Goal: Transaction & Acquisition: Download file/media

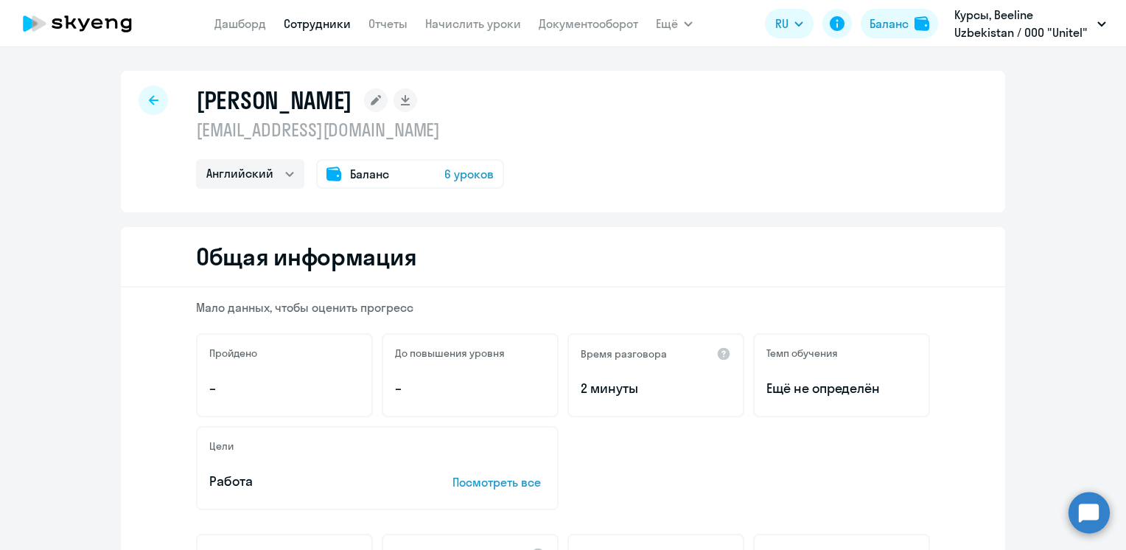
select select "english"
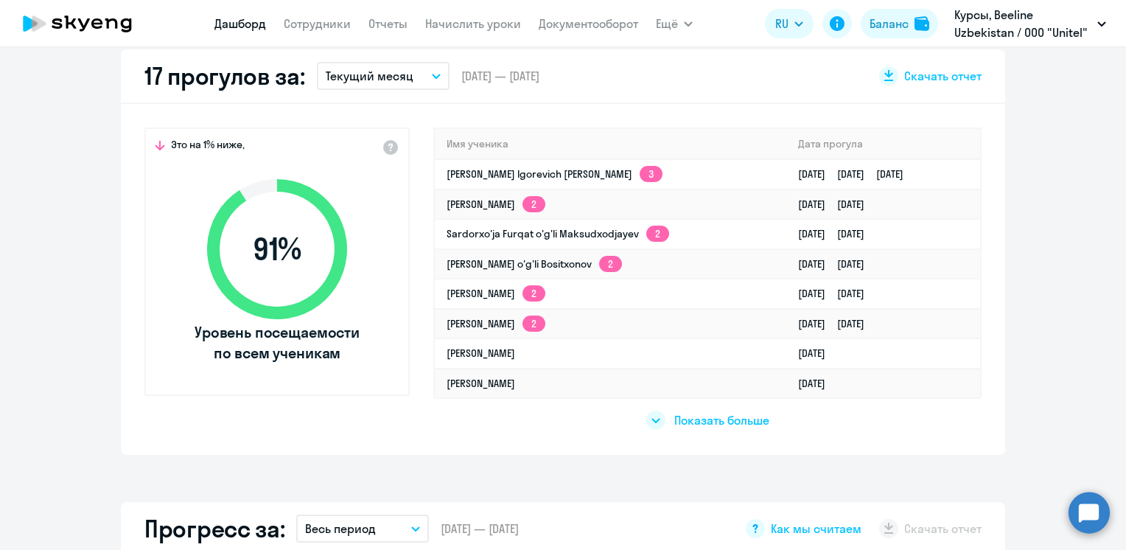
scroll to position [442, 0]
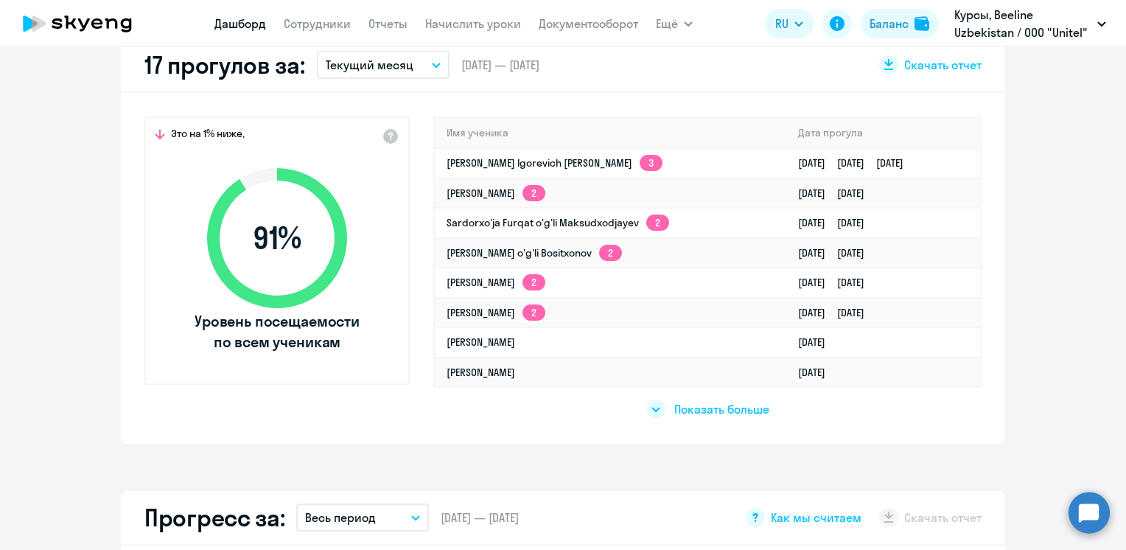
select select "30"
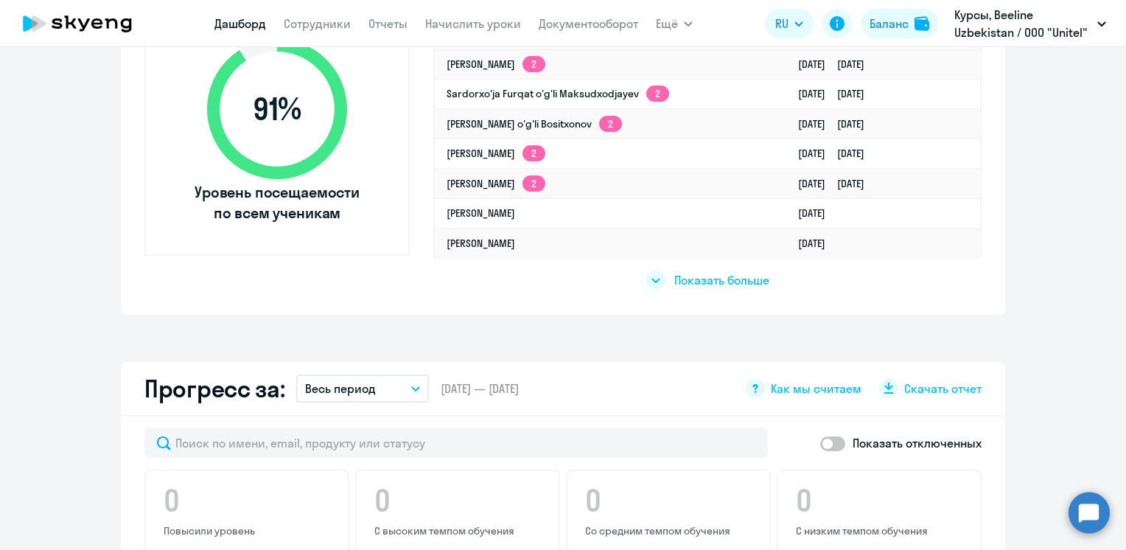
scroll to position [295, 0]
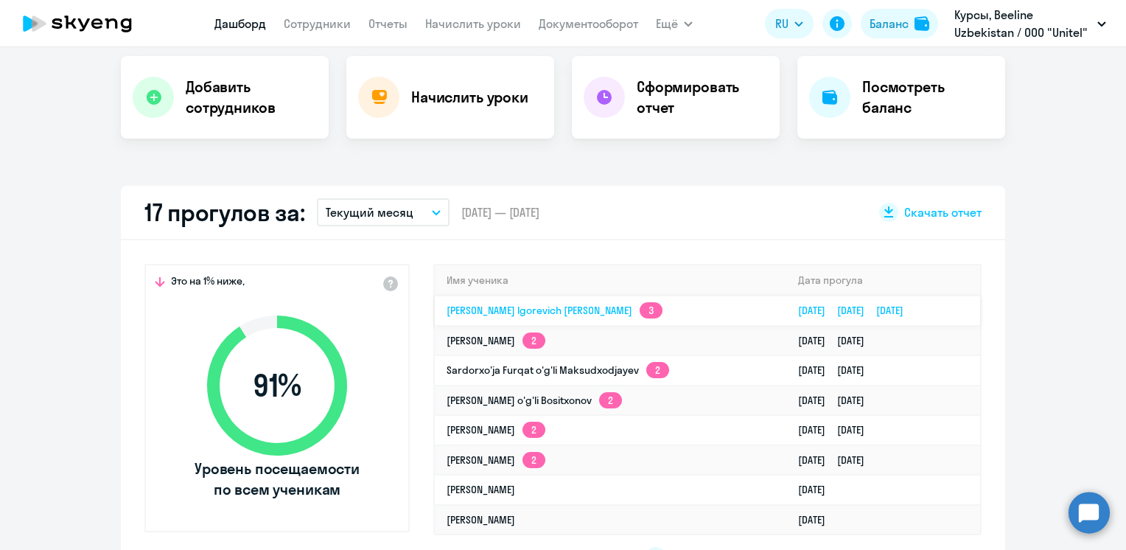
click at [469, 308] on link "[PERSON_NAME] Igorevich [PERSON_NAME] 3" at bounding box center [554, 310] width 216 height 13
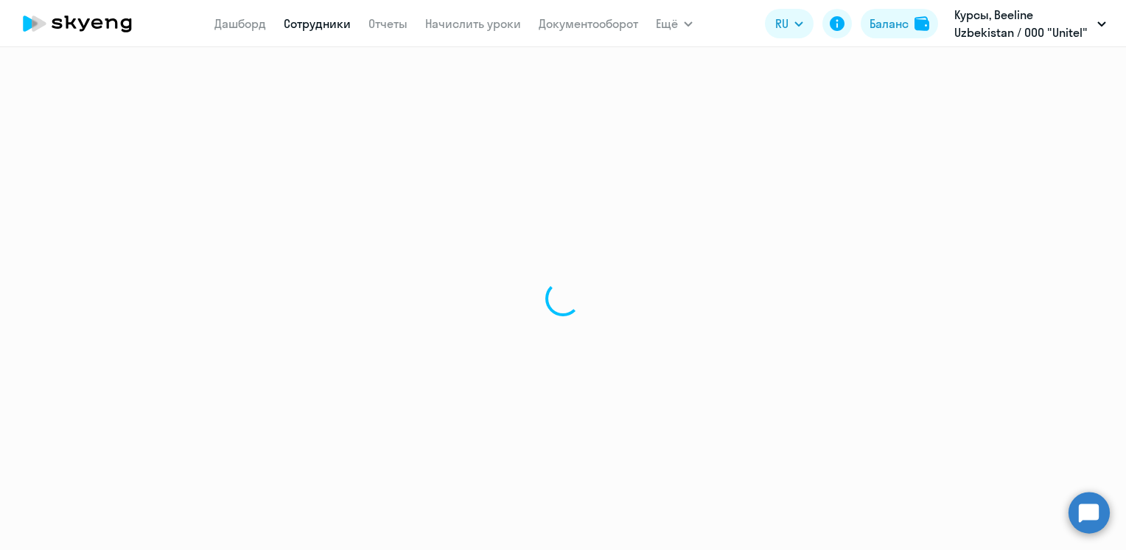
select select "english"
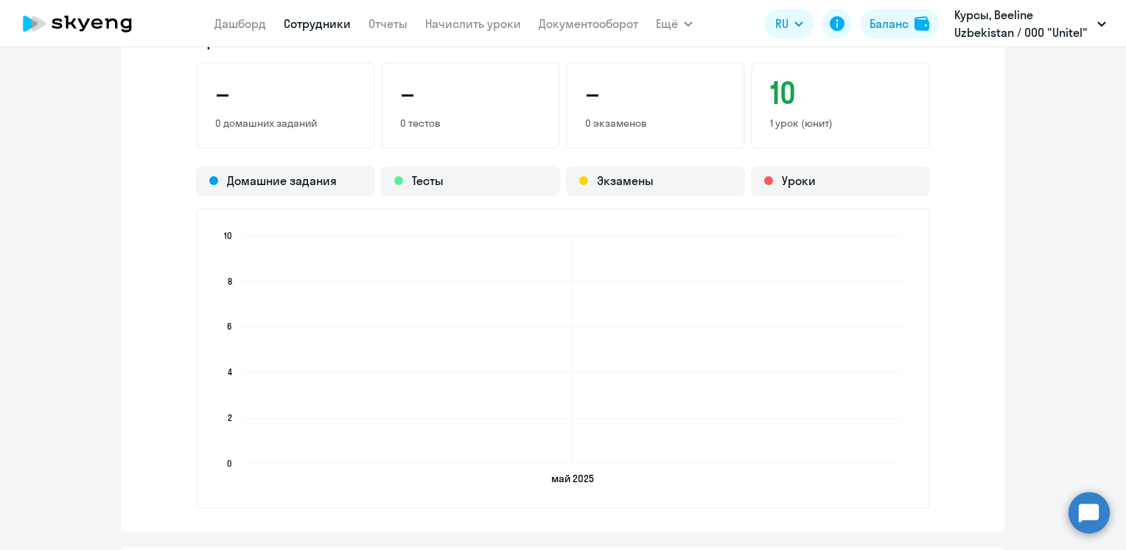
scroll to position [884, 0]
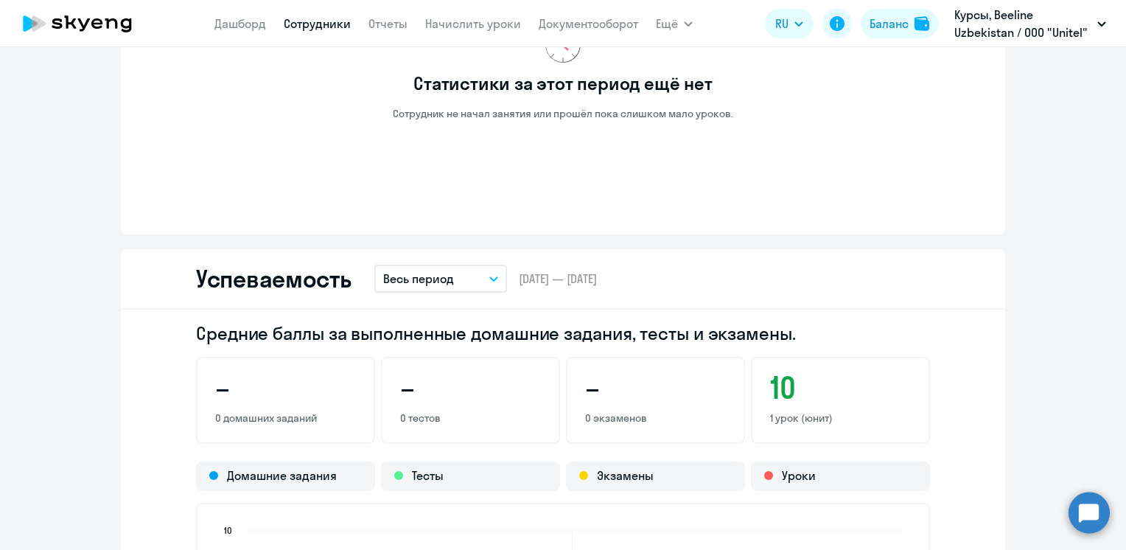
click at [488, 281] on button "Весь период" at bounding box center [440, 278] width 133 height 28
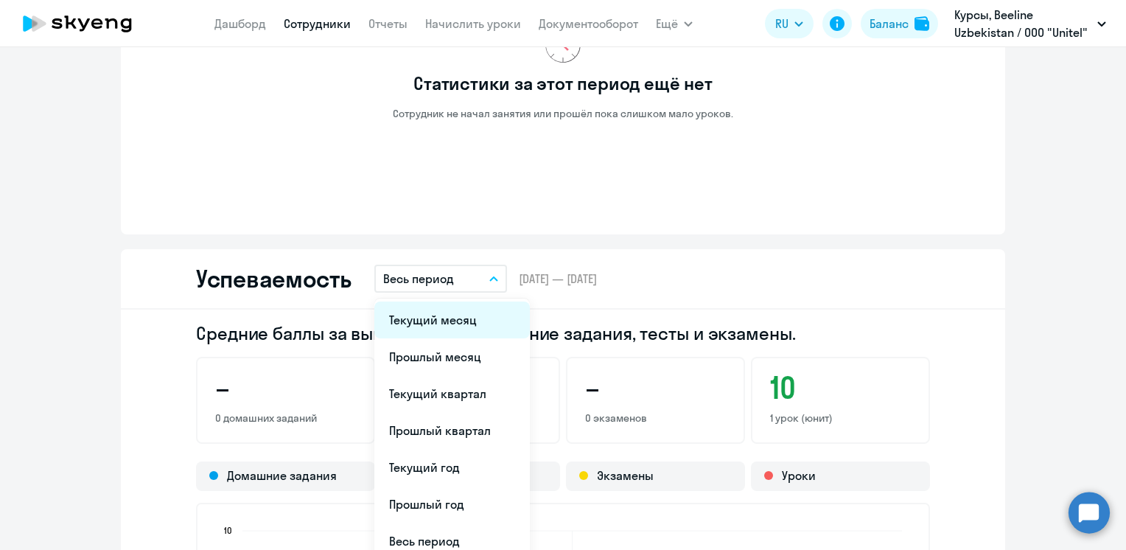
click at [448, 325] on li "Текущий месяц" at bounding box center [451, 319] width 155 height 37
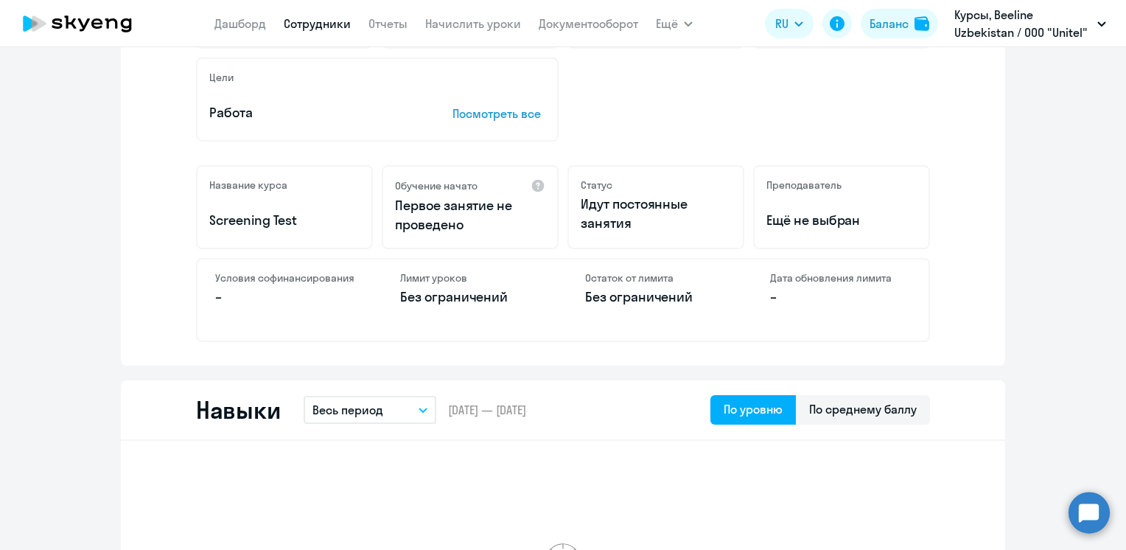
scroll to position [295, 0]
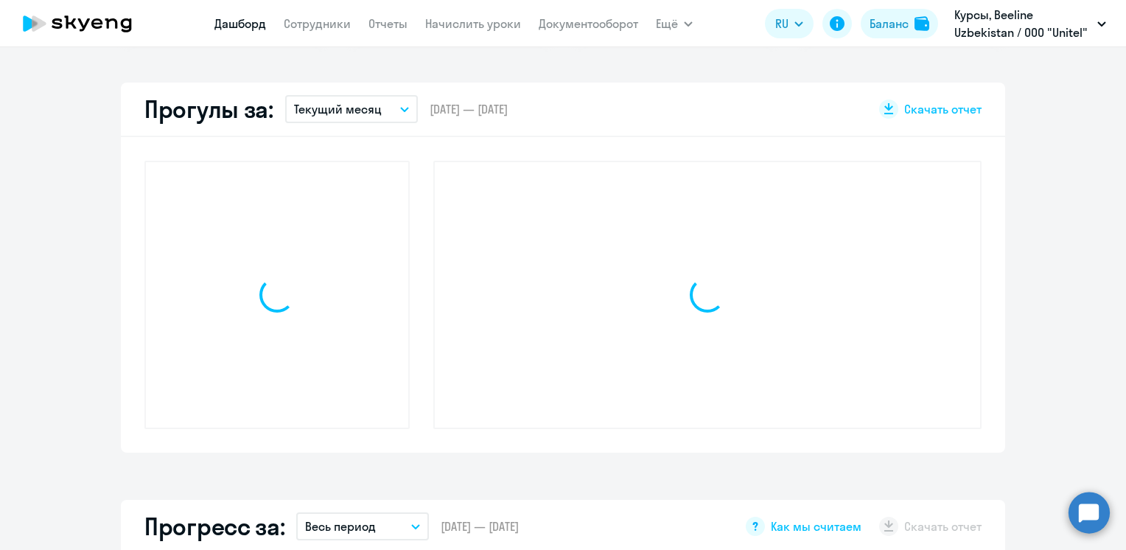
scroll to position [398, 0]
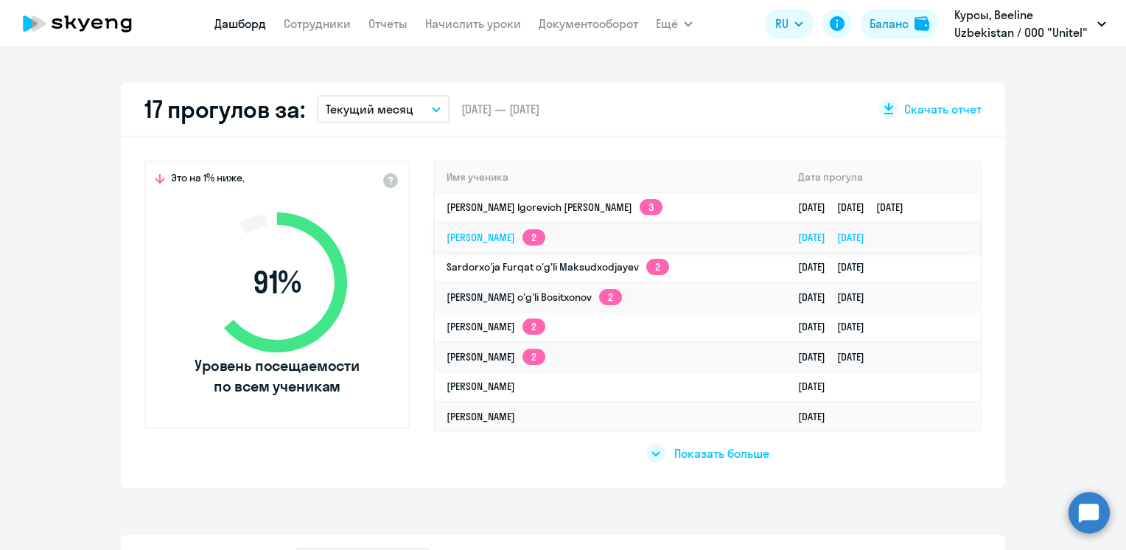
select select "30"
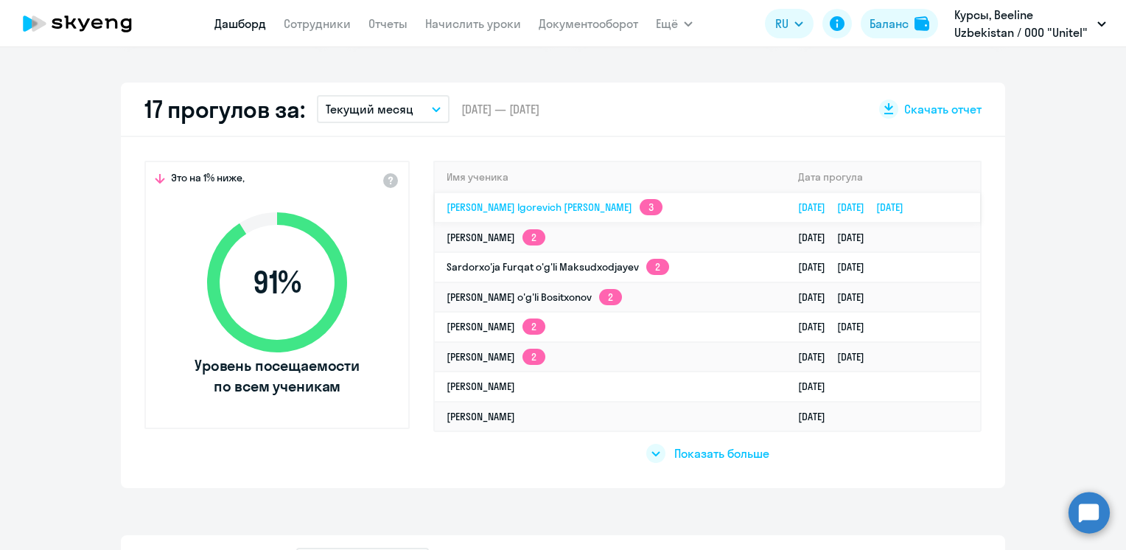
drag, startPoint x: 417, startPoint y: 208, endPoint x: 958, endPoint y: 205, distance: 540.8
click at [958, 205] on div "Это на 1% ниже, 91 % Уровень посещаемости по всем ученикам Имя ученика Дата про…" at bounding box center [563, 312] width 884 height 351
drag, startPoint x: 958, startPoint y: 205, endPoint x: 1051, endPoint y: 202, distance: 92.9
click at [1055, 198] on app-truancy-attendance-dashboard "17 прогулов за: Текущий месяц – [DATE] — [DATE] Скачать отчет Это на 1% ниже, 9…" at bounding box center [563, 285] width 1126 height 405
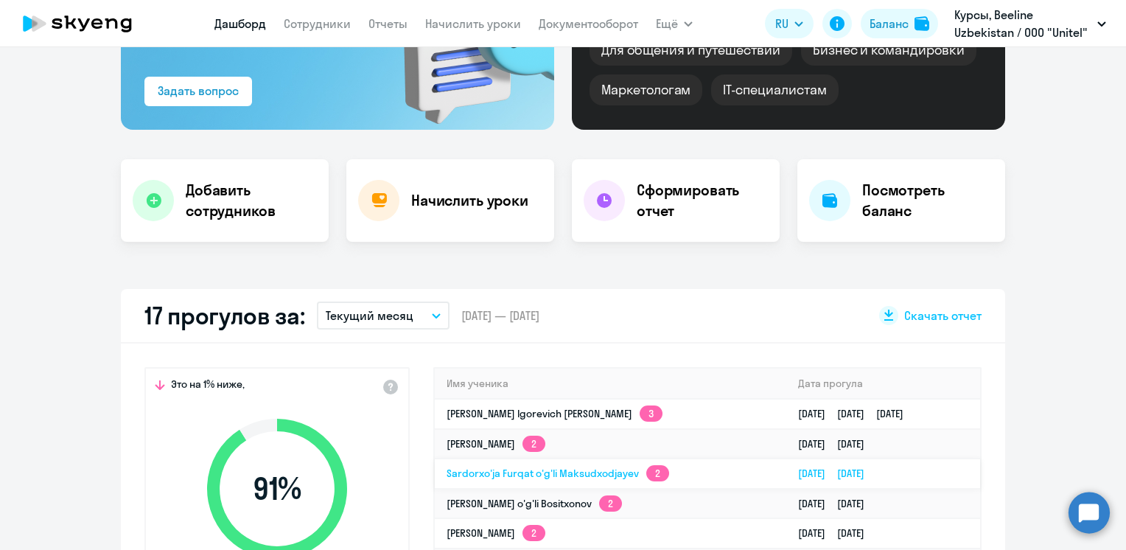
scroll to position [324, 0]
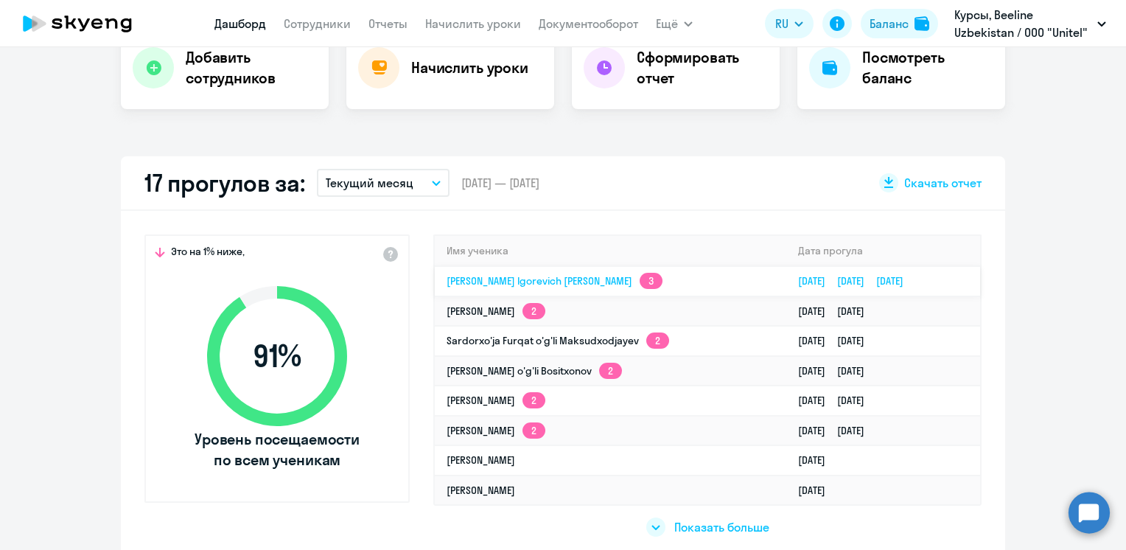
click at [480, 278] on link "[PERSON_NAME] Igorevich [PERSON_NAME] 3" at bounding box center [554, 280] width 216 height 13
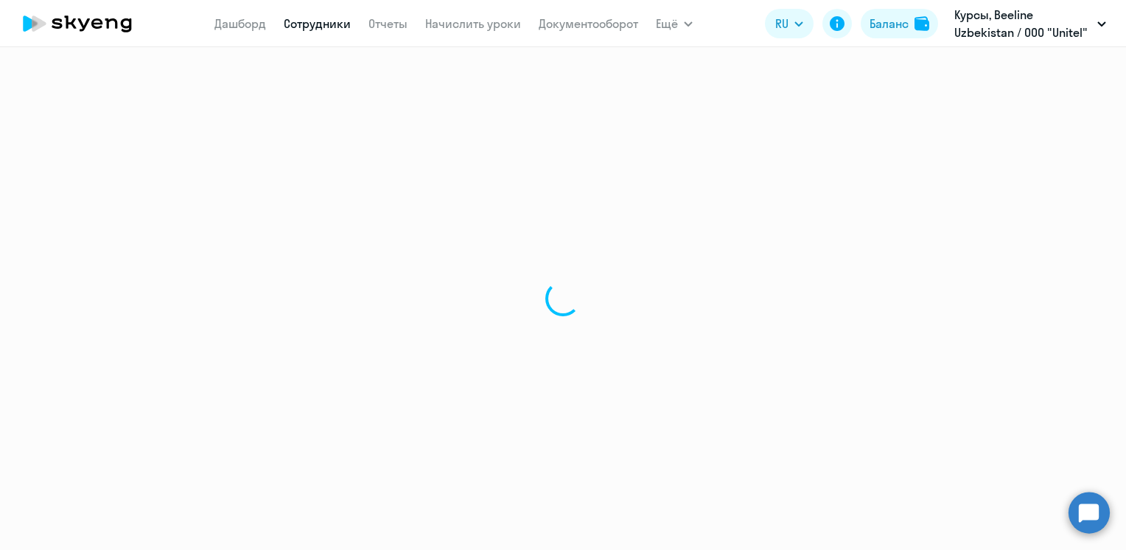
select select "english"
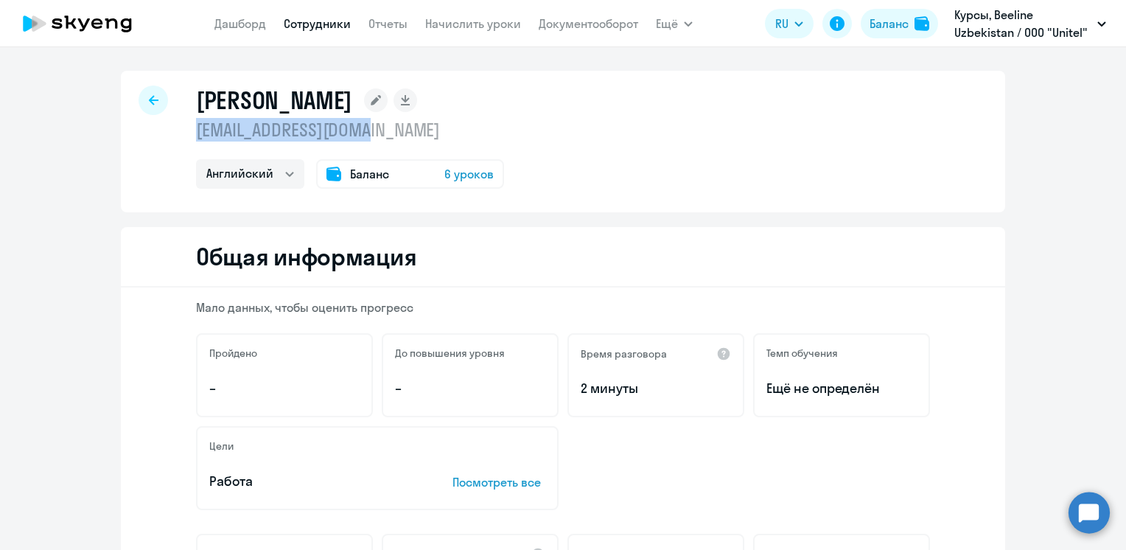
drag, startPoint x: 189, startPoint y: 132, endPoint x: 401, endPoint y: 140, distance: 212.3
click at [401, 140] on div "[PERSON_NAME] [EMAIL_ADDRESS][DOMAIN_NAME] Остальные Английский Баланс 6 уроков" at bounding box center [563, 141] width 884 height 141
drag, startPoint x: 401, startPoint y: 140, endPoint x: 386, endPoint y: 134, distance: 15.9
click at [386, 134] on p "[EMAIL_ADDRESS][DOMAIN_NAME]" at bounding box center [350, 130] width 308 height 24
click at [380, 129] on p "[EMAIL_ADDRESS][DOMAIN_NAME]" at bounding box center [350, 130] width 308 height 24
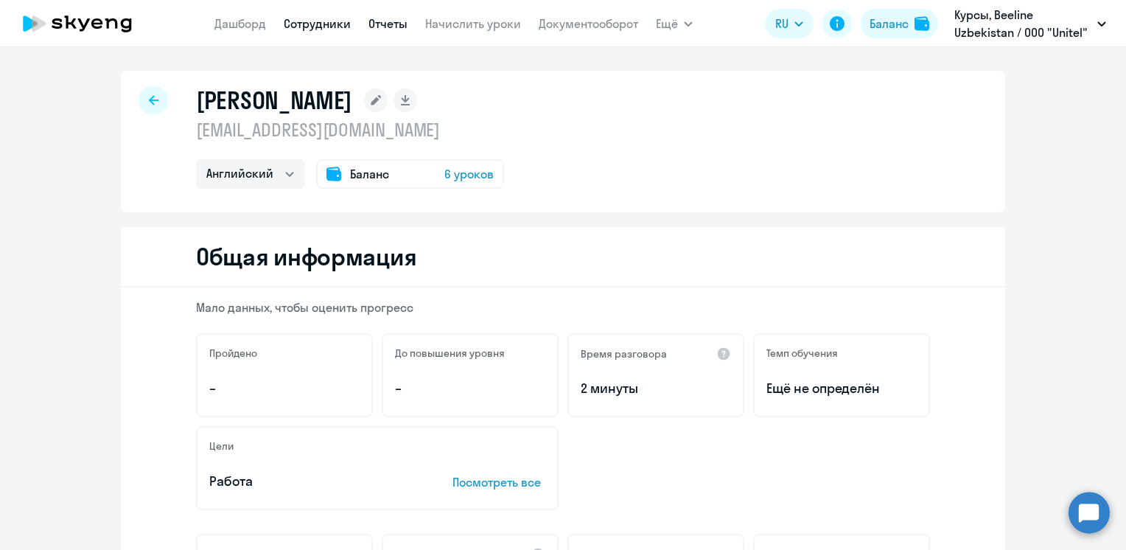
click at [374, 23] on link "Отчеты" at bounding box center [387, 23] width 39 height 15
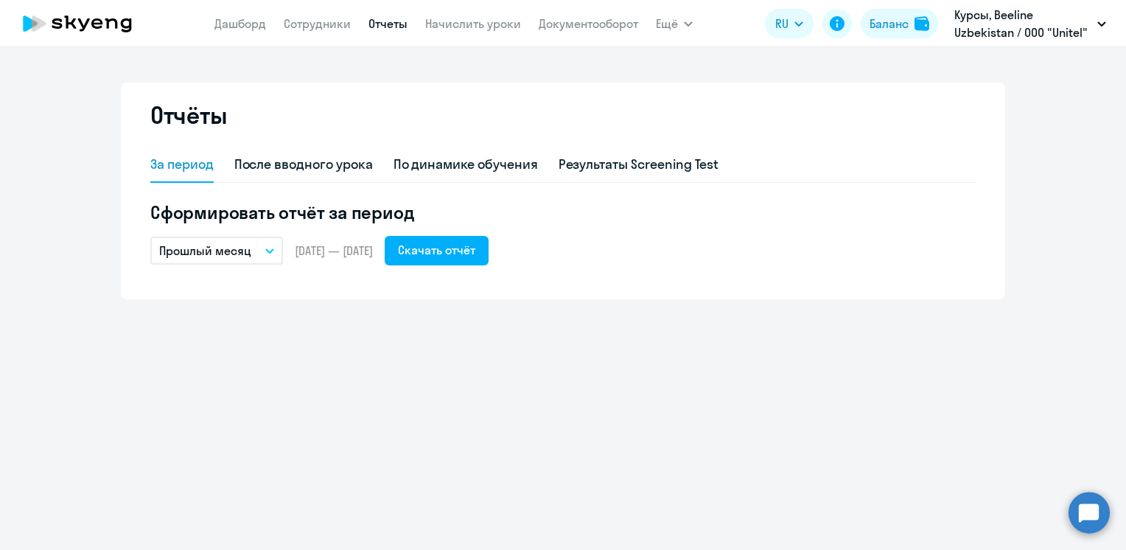
click at [269, 250] on icon "button" at bounding box center [269, 251] width 7 height 4
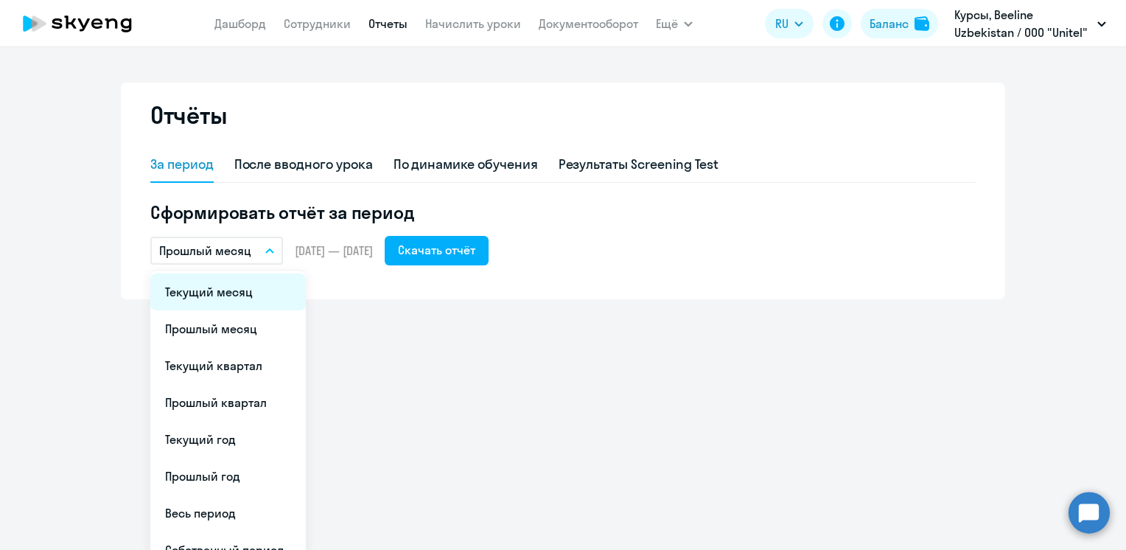
click at [224, 298] on li "Текущий месяц" at bounding box center [227, 291] width 155 height 37
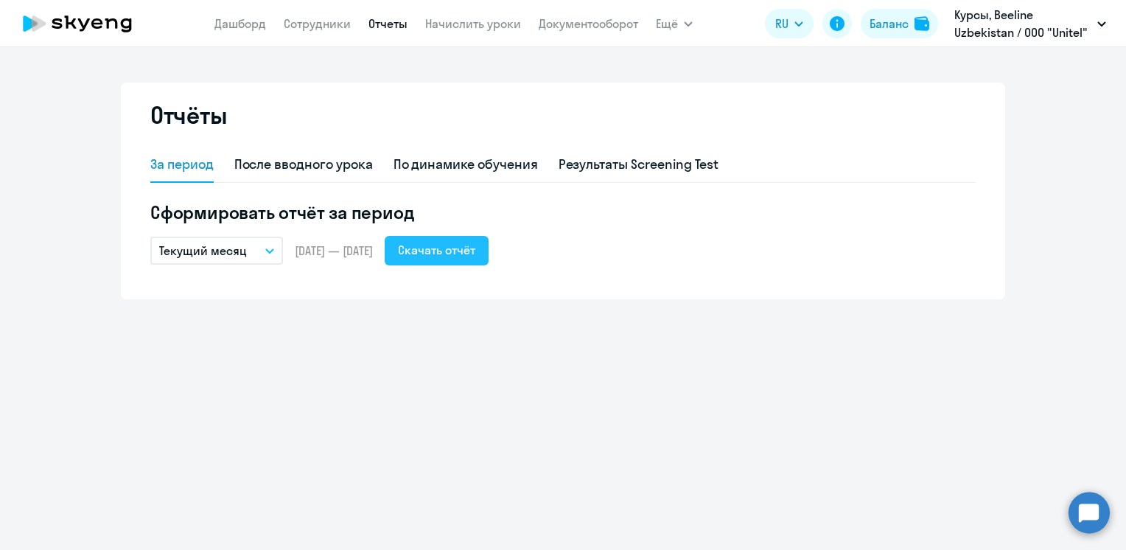
click at [456, 259] on button "Скачать отчёт" at bounding box center [437, 250] width 104 height 29
click at [242, 27] on link "Дашборд" at bounding box center [240, 23] width 52 height 15
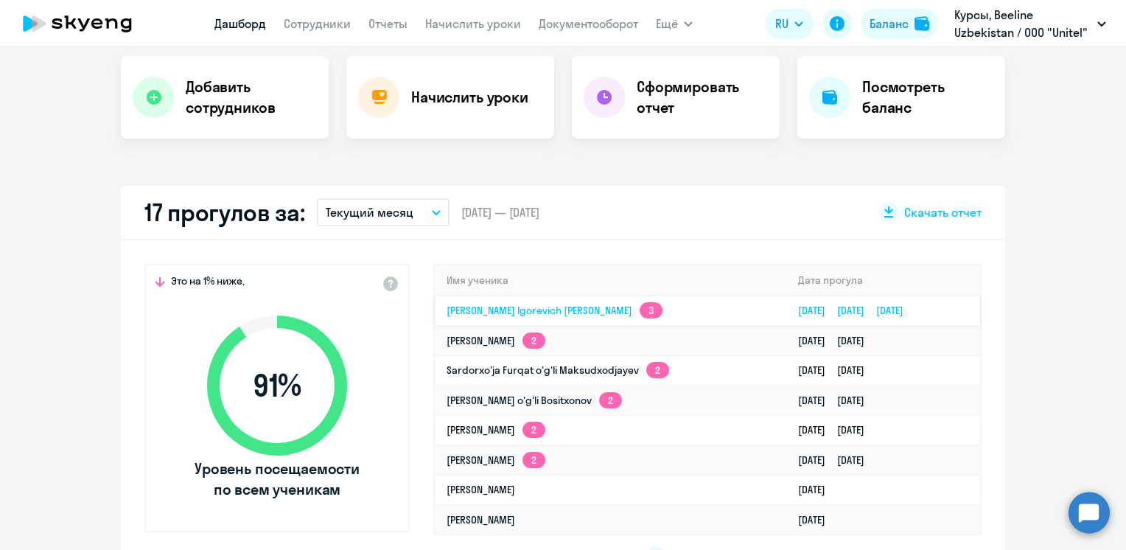
scroll to position [368, 0]
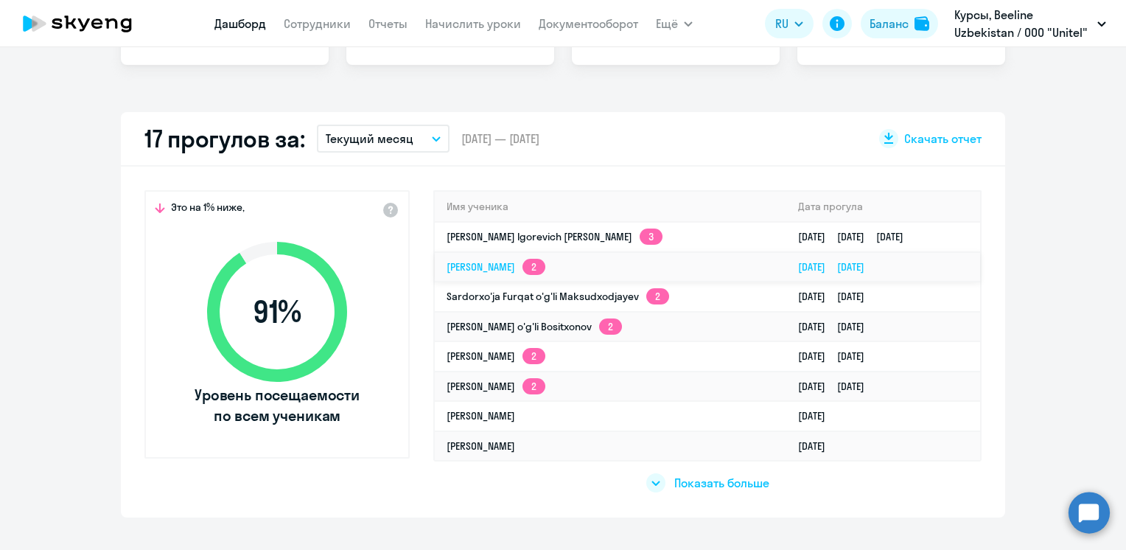
select select "30"
